Goal: Find contact information: Find contact information

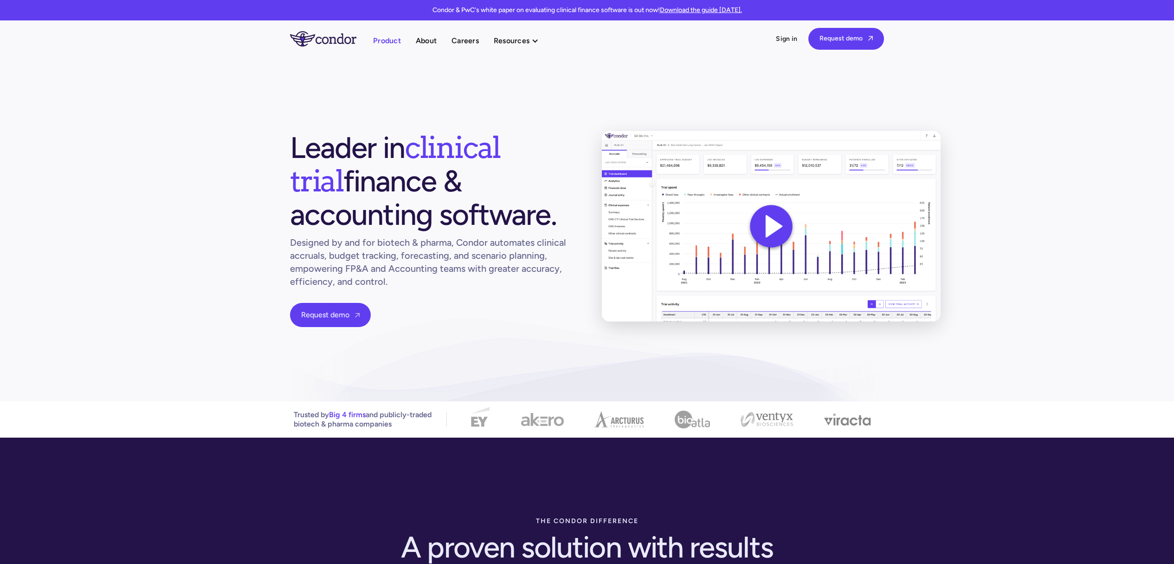
click at [388, 37] on link "Product" at bounding box center [387, 40] width 28 height 13
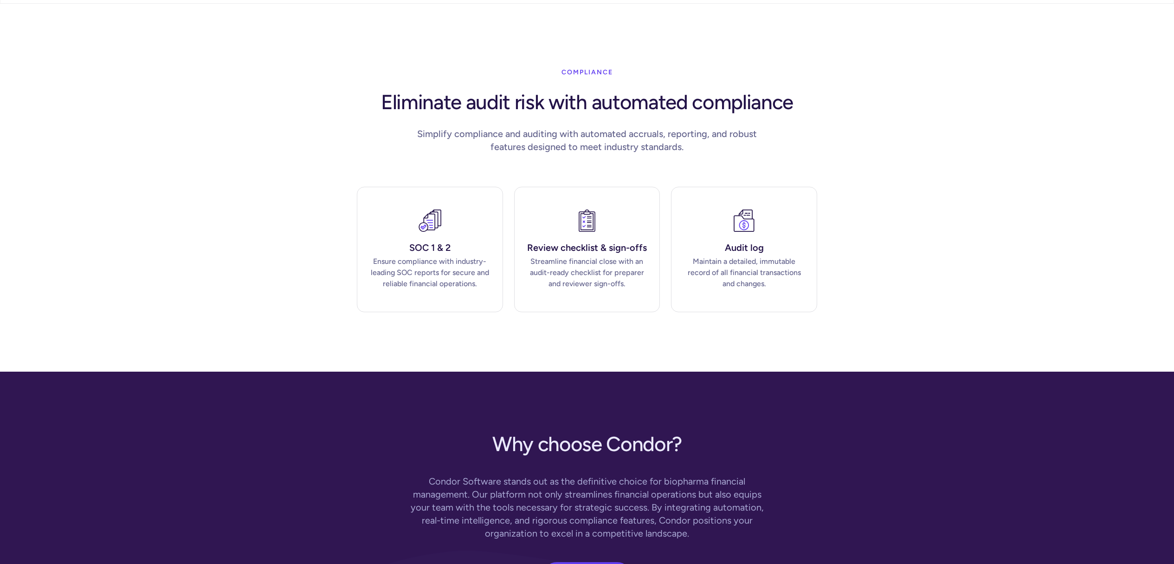
scroll to position [2575, 0]
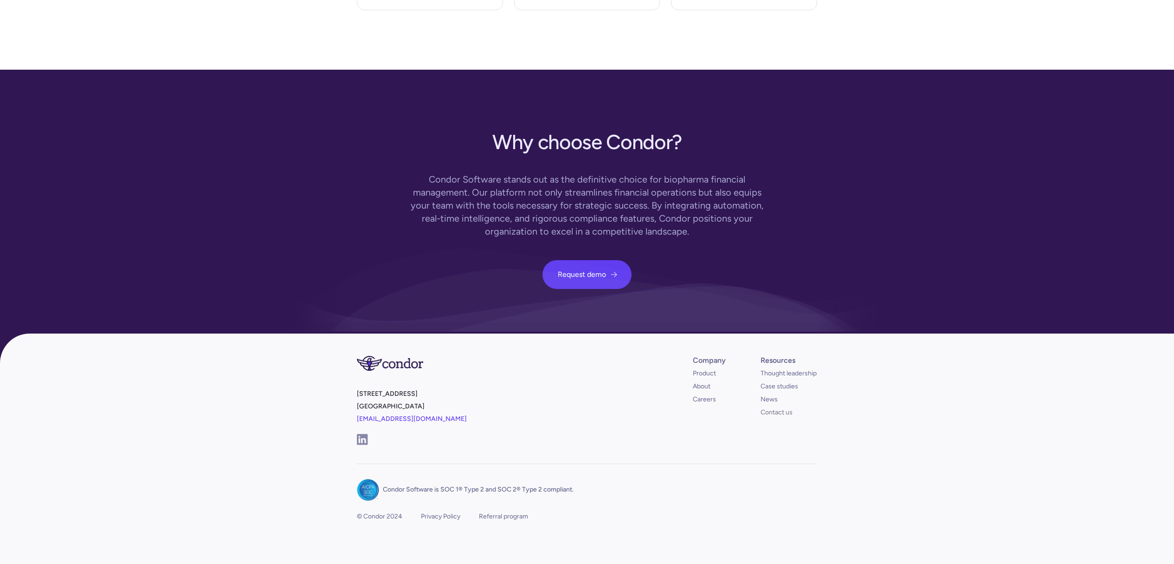
click at [774, 408] on link "Contact us" at bounding box center [777, 412] width 32 height 9
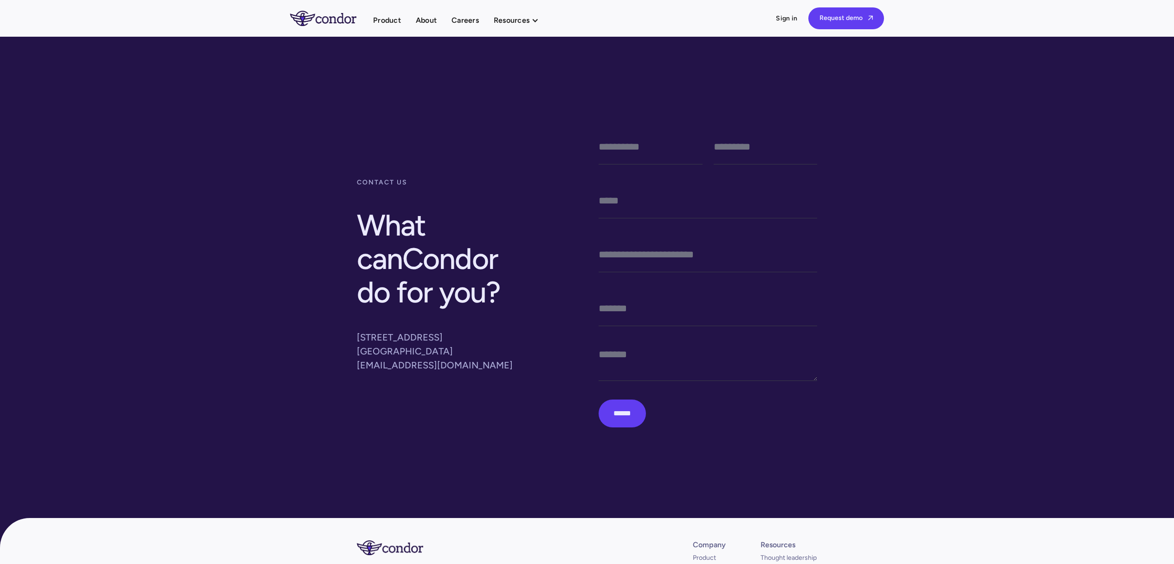
click at [895, 239] on div "contact us What can Condor do for you ? 401 West A St, Suite 200 San Diego, CA …" at bounding box center [587, 295] width 1174 height 519
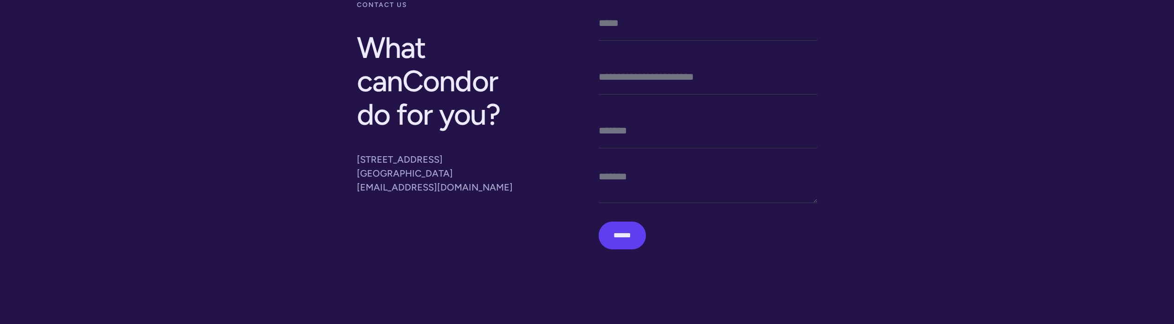
scroll to position [37, 0]
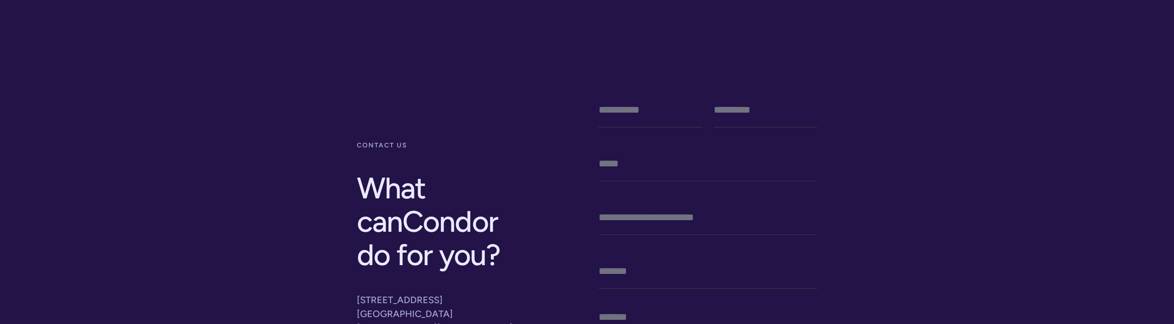
drag, startPoint x: 319, startPoint y: 136, endPoint x: 201, endPoint y: 1, distance: 178.3
click at [319, 136] on div "contact us What can Condor do for you ? 401 West A St, Suite 200 San Diego, CA …" at bounding box center [587, 259] width 1174 height 519
